Goal: Task Accomplishment & Management: Manage account settings

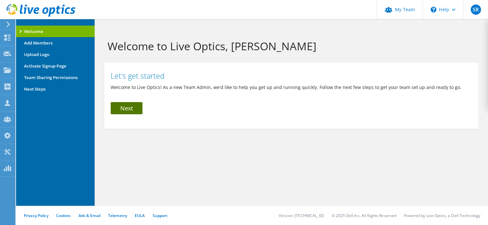
click at [137, 108] on link "Next" at bounding box center [127, 108] width 32 height 12
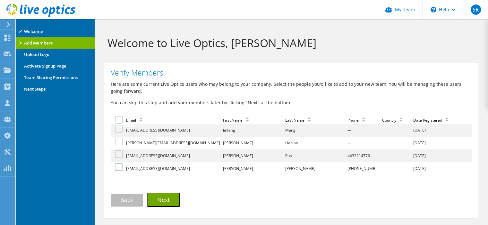
click at [41, 88] on li "Next Steps" at bounding box center [55, 89] width 79 height 12
click at [38, 55] on li "Upload Logo" at bounding box center [55, 55] width 79 height 12
click at [4, 53] on use at bounding box center [8, 53] width 8 height 5
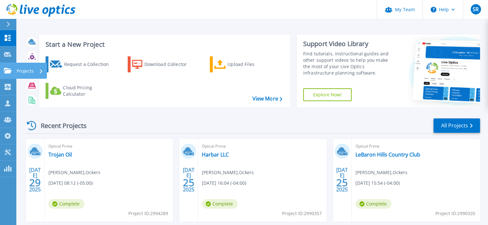
click at [5, 71] on icon at bounding box center [8, 70] width 8 height 5
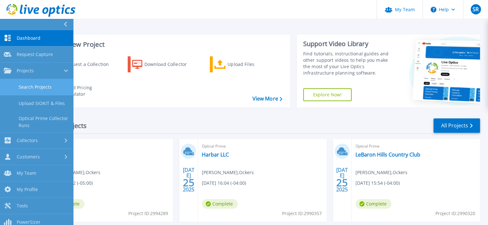
click at [50, 88] on link "Search Projects" at bounding box center [36, 87] width 73 height 16
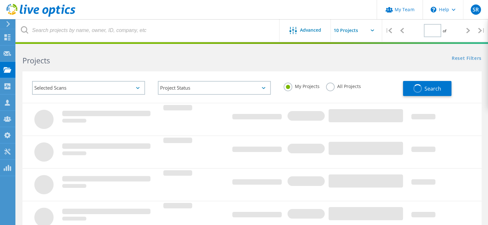
type input "1"
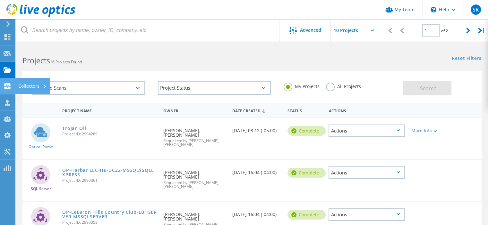
click at [4, 86] on icon at bounding box center [8, 86] width 8 height 6
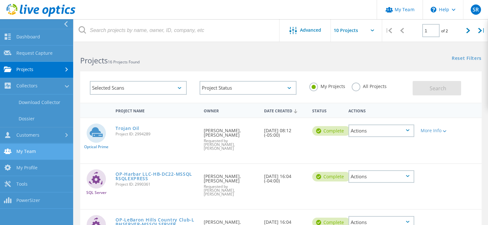
click at [46, 149] on link "My Team" at bounding box center [36, 152] width 73 height 16
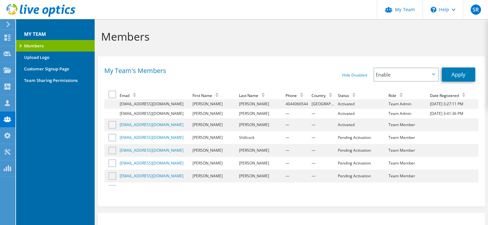
click at [113, 125] on label at bounding box center [112, 125] width 9 height 8
click at [0, 0] on input "checkbox" at bounding box center [0, 0] width 0 height 0
click at [412, 78] on span "Enable" at bounding box center [402, 75] width 54 height 8
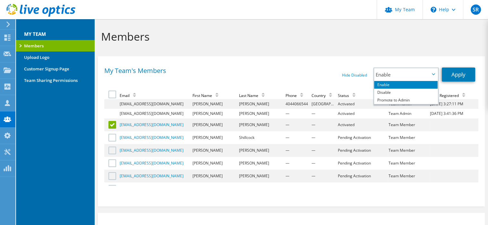
click at [285, 63] on div "My Team's Members Hide Disabled Show Disabled Enable Disable Promote to Admin E…" at bounding box center [291, 130] width 387 height 141
click at [113, 150] on label at bounding box center [112, 151] width 9 height 8
click at [0, 0] on input "checkbox" at bounding box center [0, 0] width 0 height 0
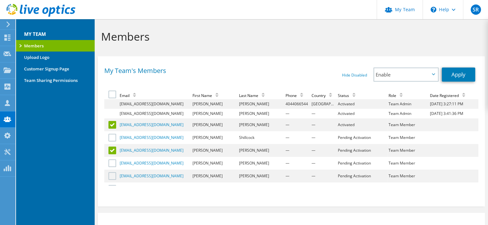
drag, startPoint x: 112, startPoint y: 150, endPoint x: 112, endPoint y: 145, distance: 4.8
click at [112, 150] on label at bounding box center [112, 151] width 9 height 8
click at [0, 0] on input "checkbox" at bounding box center [0, 0] width 0 height 0
click at [111, 124] on label at bounding box center [112, 125] width 9 height 8
click at [0, 0] on input "checkbox" at bounding box center [0, 0] width 0 height 0
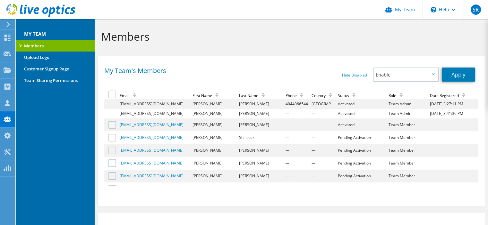
click at [112, 126] on label at bounding box center [112, 125] width 9 height 8
click at [0, 0] on input "checkbox" at bounding box center [0, 0] width 0 height 0
click at [430, 77] on span "Enable" at bounding box center [405, 74] width 63 height 13
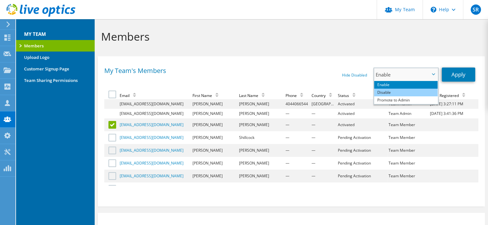
click at [415, 95] on li "Disable" at bounding box center [405, 93] width 63 height 8
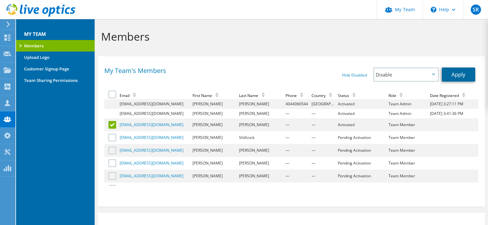
click at [456, 74] on link "Apply" at bounding box center [457, 75] width 33 height 14
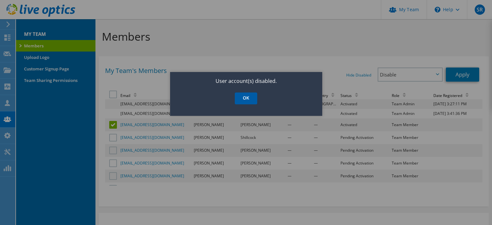
click at [240, 97] on link "OK" at bounding box center [246, 99] width 22 height 12
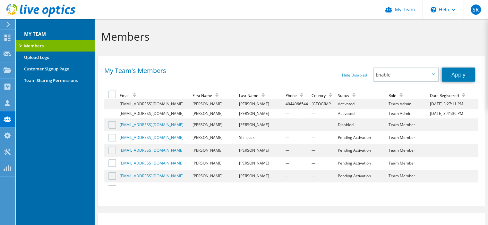
click at [114, 149] on label at bounding box center [112, 151] width 9 height 8
click at [0, 0] on input "checkbox" at bounding box center [0, 0] width 0 height 0
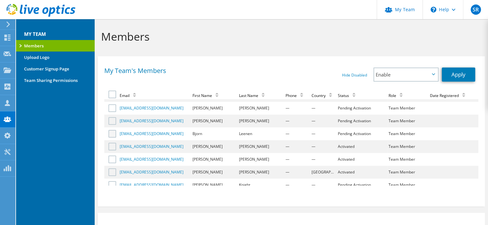
scroll to position [64, 0]
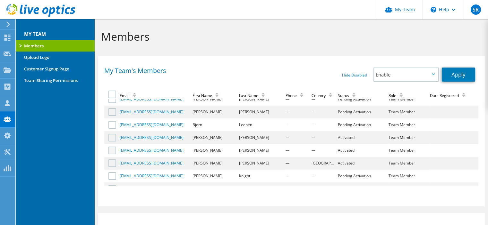
click at [113, 147] on label at bounding box center [112, 151] width 9 height 8
click at [0, 0] on input "checkbox" at bounding box center [0, 0] width 0 height 0
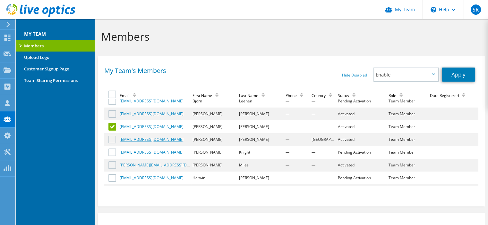
scroll to position [96, 0]
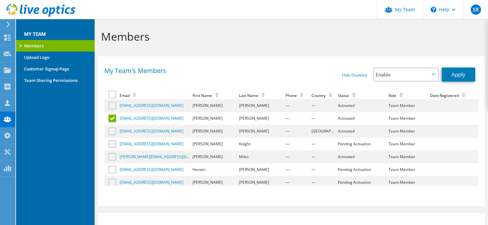
click at [112, 142] on label at bounding box center [112, 144] width 9 height 8
click at [0, 0] on input "checkbox" at bounding box center [0, 0] width 0 height 0
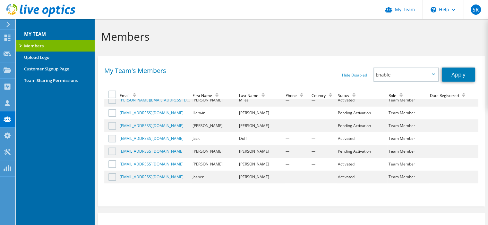
scroll to position [160, 0]
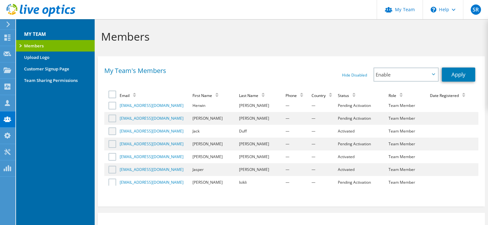
click at [113, 129] on label at bounding box center [112, 132] width 9 height 8
click at [0, 0] on input "checkbox" at bounding box center [0, 0] width 0 height 0
click at [113, 140] on label at bounding box center [112, 144] width 9 height 8
click at [0, 0] on input "checkbox" at bounding box center [0, 0] width 0 height 0
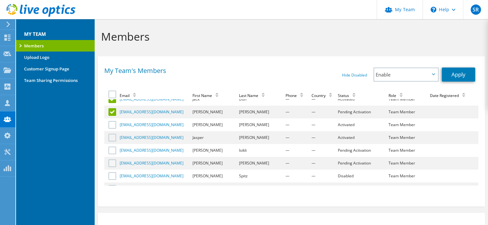
scroll to position [224, 0]
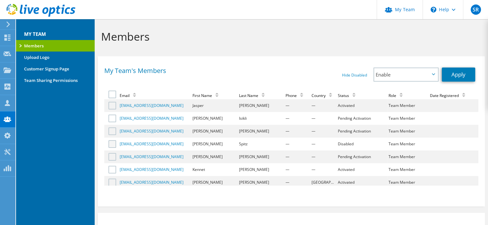
click at [111, 140] on label at bounding box center [112, 144] width 9 height 8
click at [0, 0] on input "checkbox" at bounding box center [0, 0] width 0 height 0
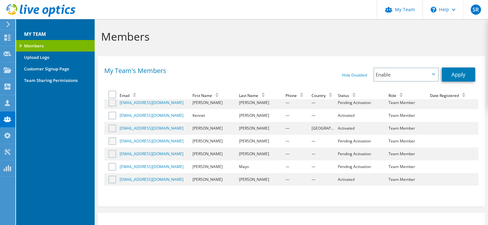
scroll to position [288, 0]
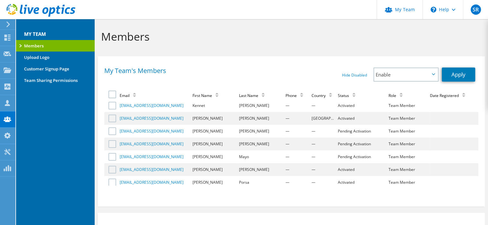
click at [113, 140] on label at bounding box center [112, 144] width 9 height 8
click at [0, 0] on input "checkbox" at bounding box center [0, 0] width 0 height 0
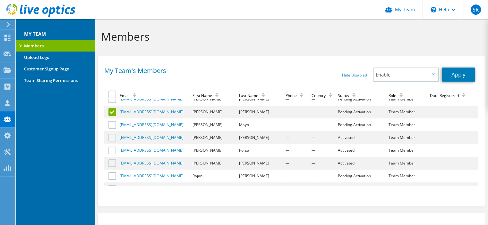
click at [111, 134] on label at bounding box center [112, 138] width 9 height 8
click at [0, 0] on input "checkbox" at bounding box center [0, 0] width 0 height 0
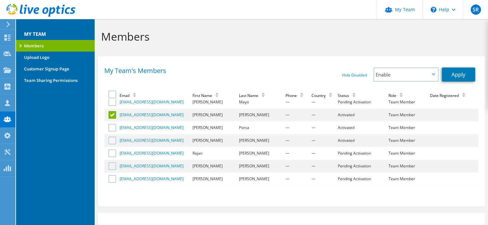
scroll to position [353, 0]
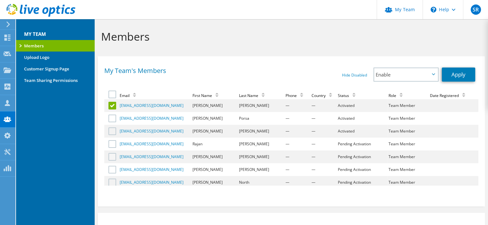
click at [113, 153] on label at bounding box center [112, 157] width 9 height 8
click at [0, 0] on input "checkbox" at bounding box center [0, 0] width 0 height 0
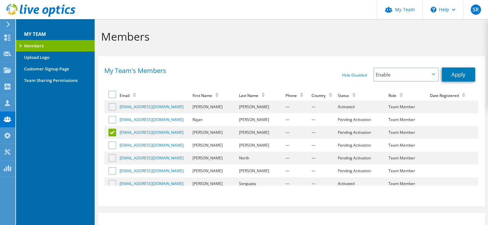
scroll to position [385, 0]
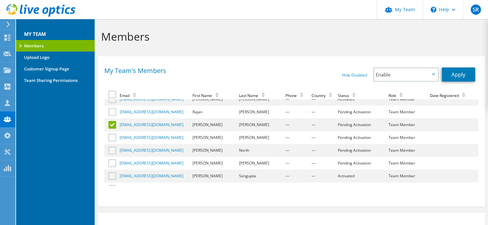
click at [112, 147] on label at bounding box center [112, 151] width 9 height 8
click at [0, 0] on input "checkbox" at bounding box center [0, 0] width 0 height 0
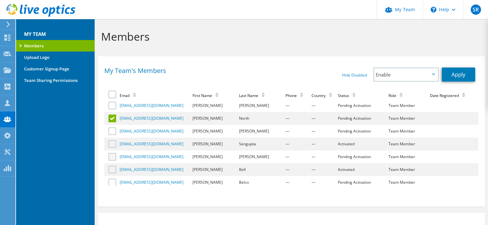
scroll to position [449, 0]
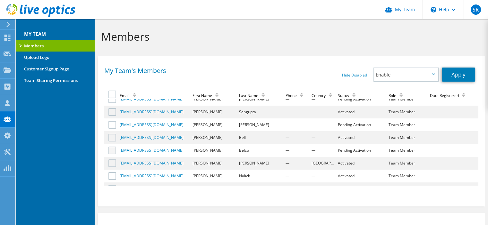
click at [110, 147] on label at bounding box center [112, 151] width 9 height 8
click at [0, 0] on input "checkbox" at bounding box center [0, 0] width 0 height 0
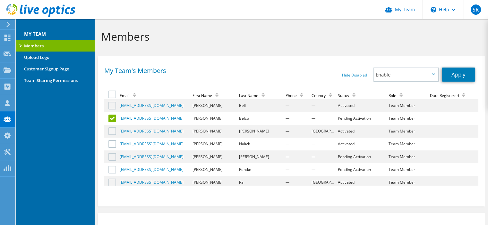
click at [111, 128] on label at bounding box center [112, 132] width 9 height 8
click at [0, 0] on input "checkbox" at bounding box center [0, 0] width 0 height 0
click at [113, 140] on label at bounding box center [112, 144] width 9 height 8
click at [0, 0] on input "checkbox" at bounding box center [0, 0] width 0 height 0
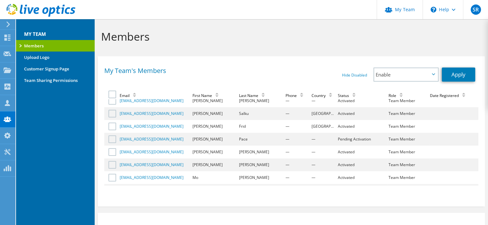
scroll to position [609, 0]
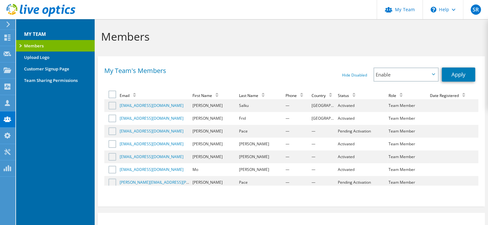
click at [112, 128] on label at bounding box center [112, 132] width 9 height 8
click at [0, 0] on input "checkbox" at bounding box center [0, 0] width 0 height 0
click at [112, 179] on label at bounding box center [112, 183] width 9 height 8
click at [0, 0] on input "checkbox" at bounding box center [0, 0] width 0 height 0
click at [380, 73] on span "Enable" at bounding box center [402, 75] width 54 height 8
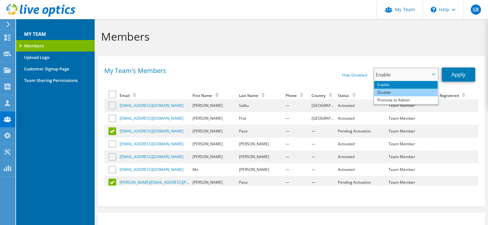
click at [389, 92] on li "Disable" at bounding box center [405, 93] width 63 height 8
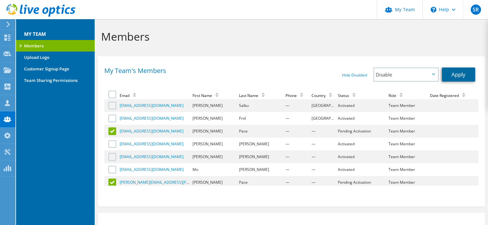
click at [456, 74] on link "Apply" at bounding box center [457, 75] width 33 height 14
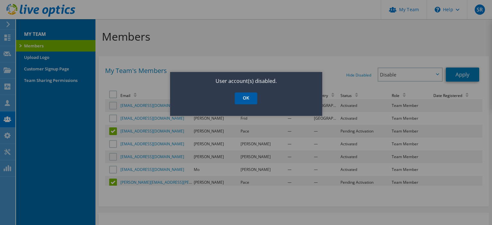
click at [245, 98] on link "OK" at bounding box center [246, 99] width 22 height 12
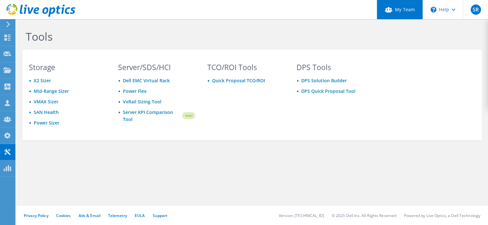
click at [409, 6] on link "My Team" at bounding box center [399, 9] width 46 height 19
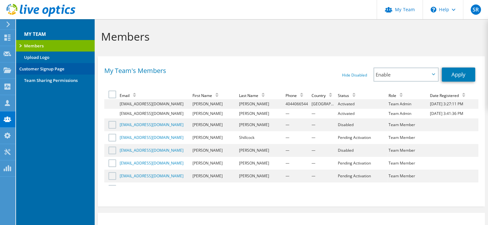
click at [39, 69] on link "Customer Signup Page" at bounding box center [55, 69] width 79 height 12
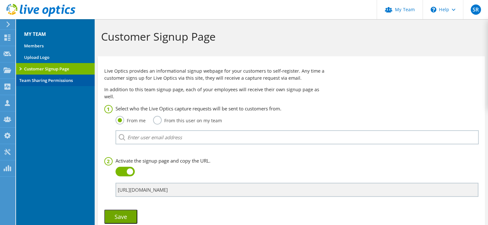
click at [56, 83] on link "Team Sharing Permissions" at bounding box center [55, 81] width 79 height 12
